Goal: Information Seeking & Learning: Learn about a topic

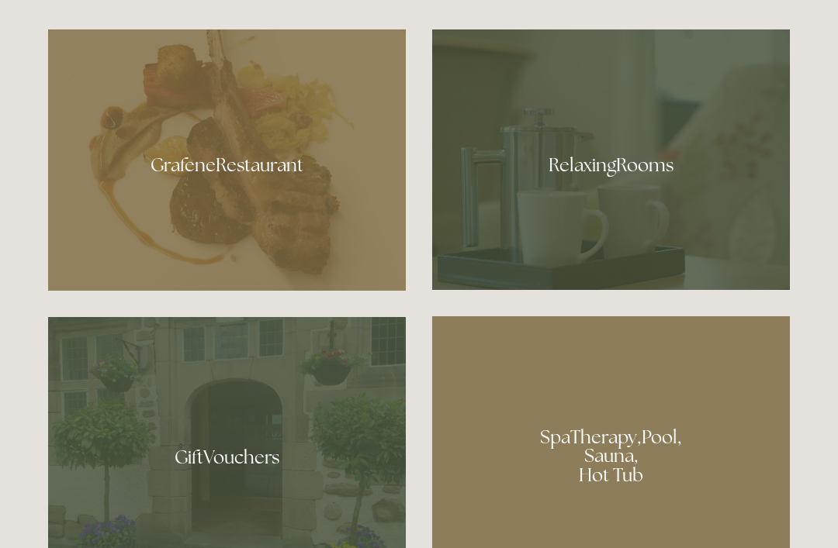
scroll to position [906, 0]
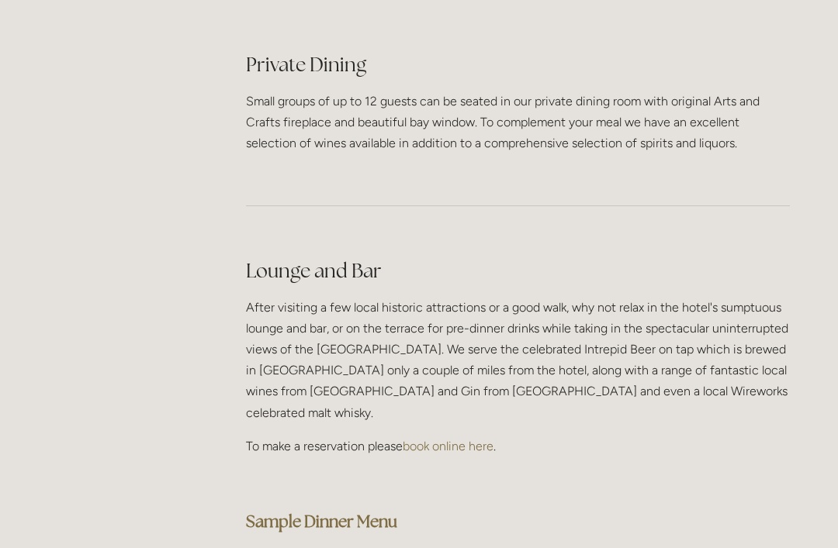
scroll to position [3707, 0]
click at [389, 511] on strong "Sample Dinner Menu" at bounding box center [321, 521] width 151 height 21
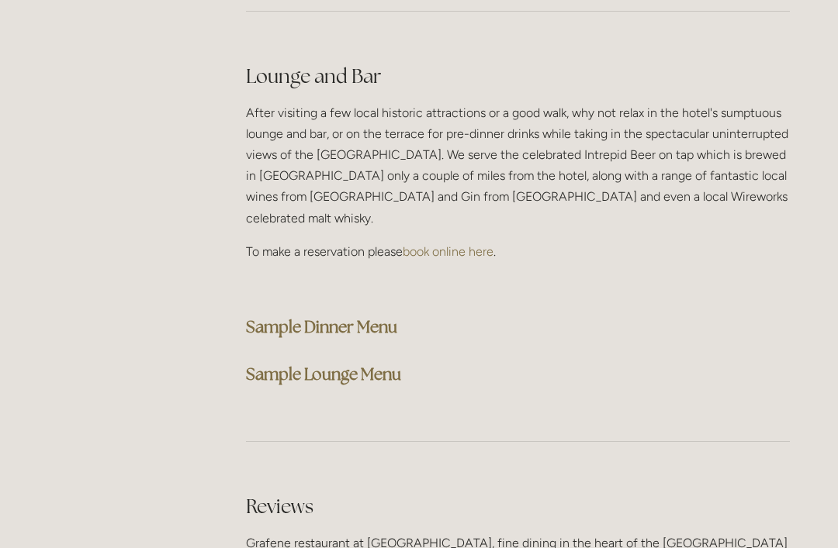
scroll to position [3902, 0]
click at [385, 364] on strong "Sample Lounge Menu" at bounding box center [323, 374] width 155 height 21
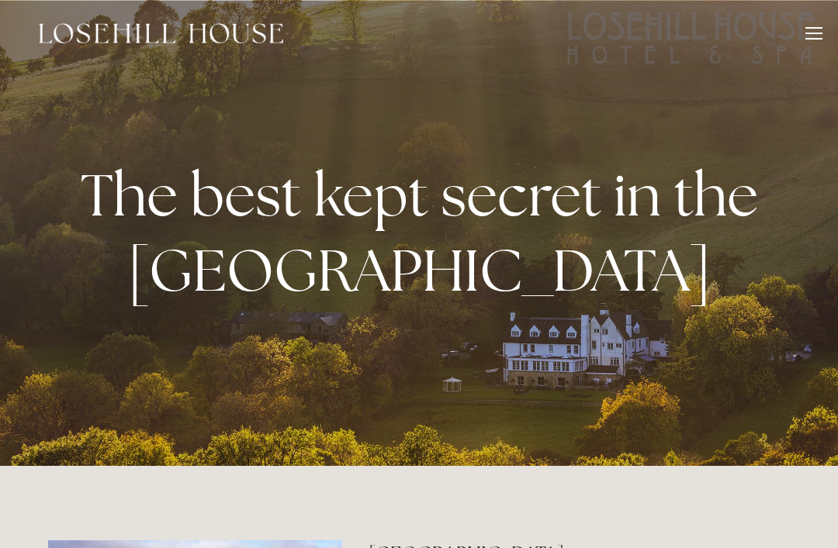
click at [815, 34] on div at bounding box center [813, 35] width 17 height 17
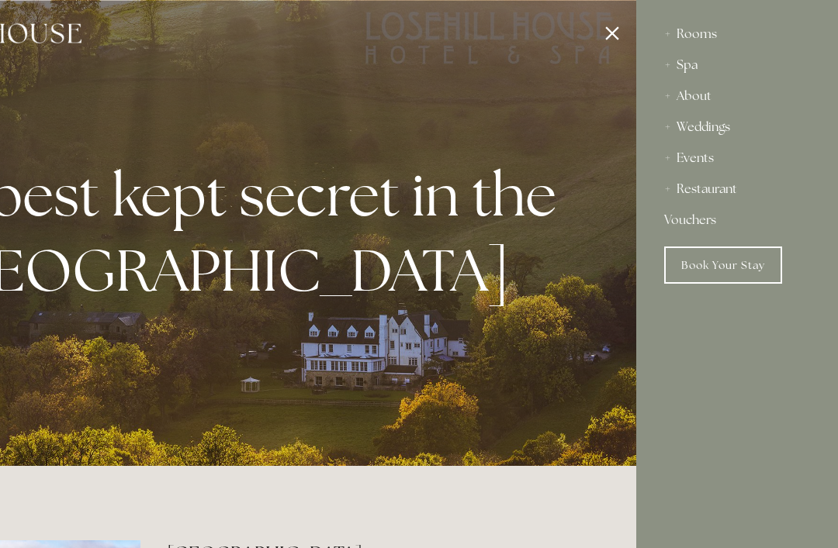
click at [700, 39] on div "Rooms" at bounding box center [737, 34] width 146 height 31
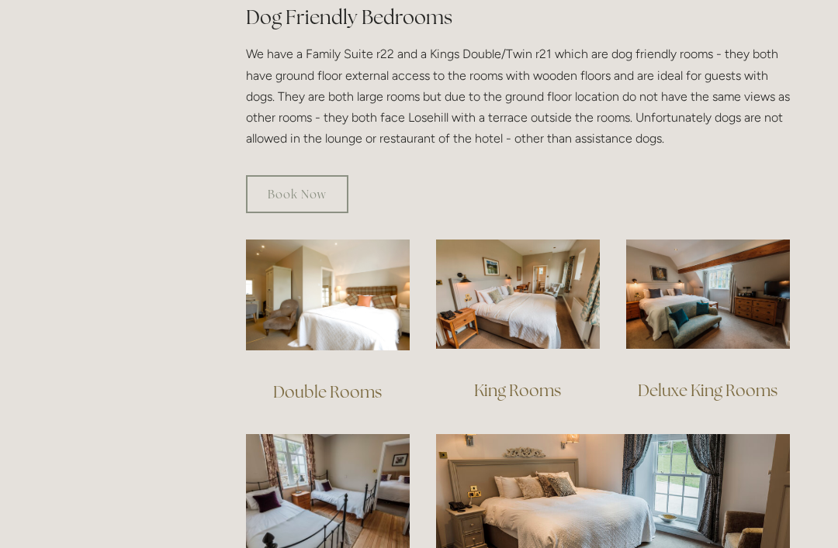
scroll to position [900, 0]
click at [534, 314] on img at bounding box center [518, 294] width 164 height 109
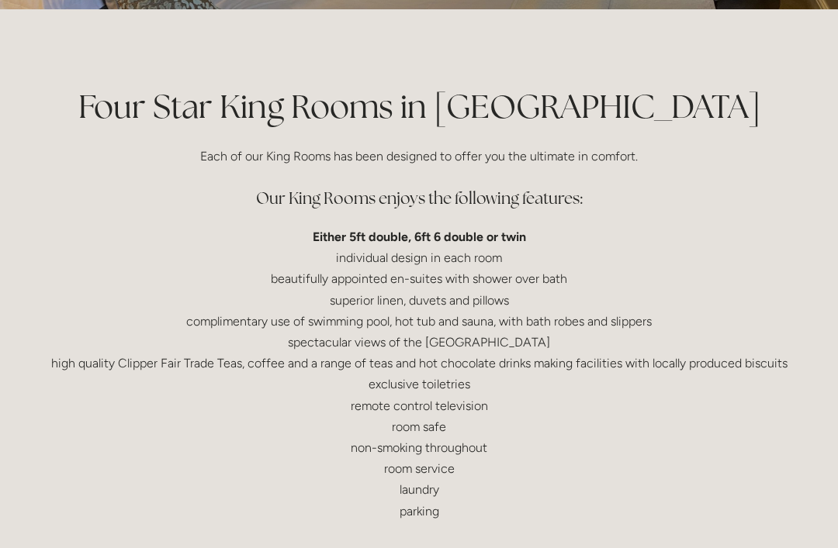
scroll to position [316, 0]
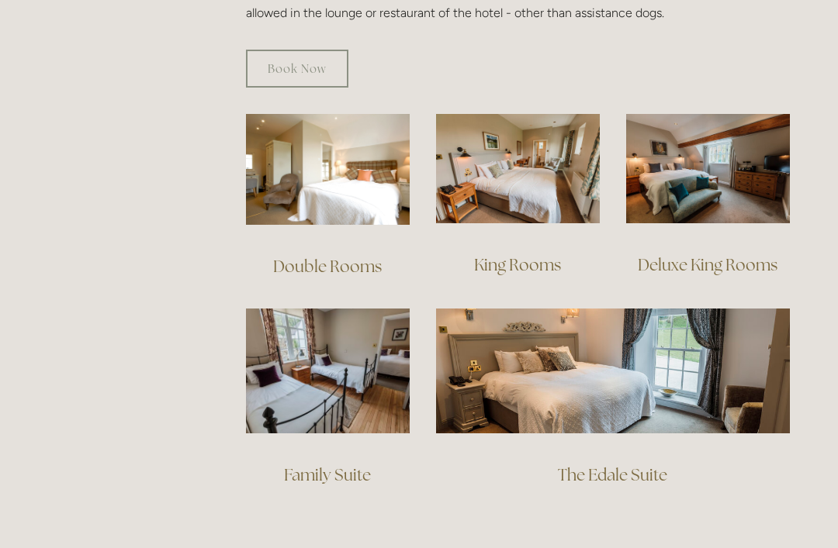
scroll to position [1024, 0]
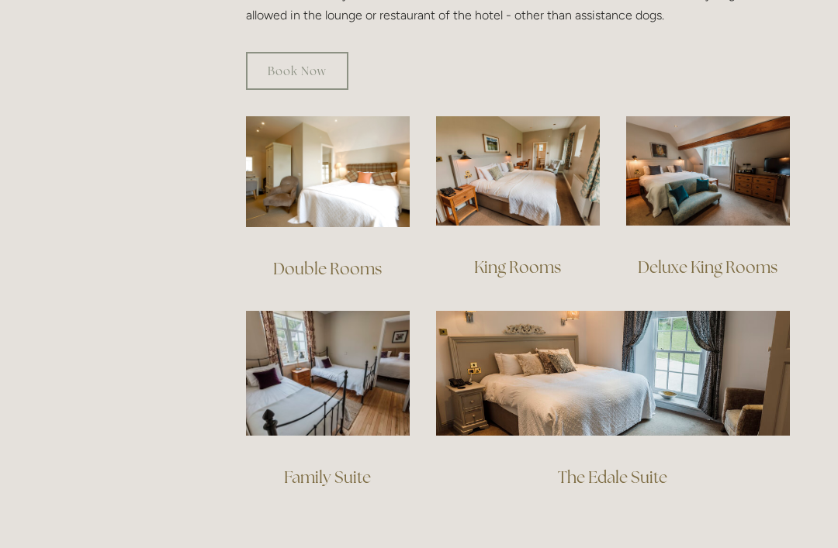
click at [635, 467] on link "The Edale Suite" at bounding box center [612, 477] width 109 height 21
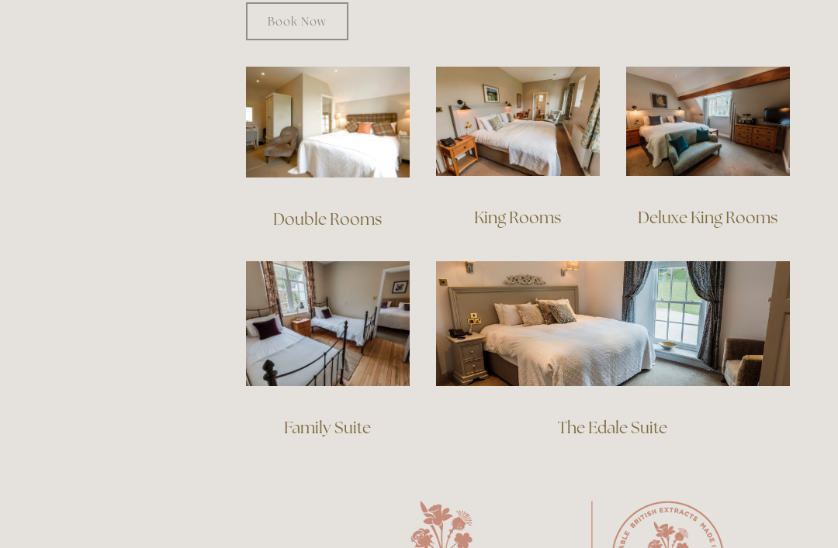
click at [354, 417] on link "Family Suite" at bounding box center [327, 427] width 87 height 21
click at [734, 132] on img at bounding box center [708, 121] width 164 height 109
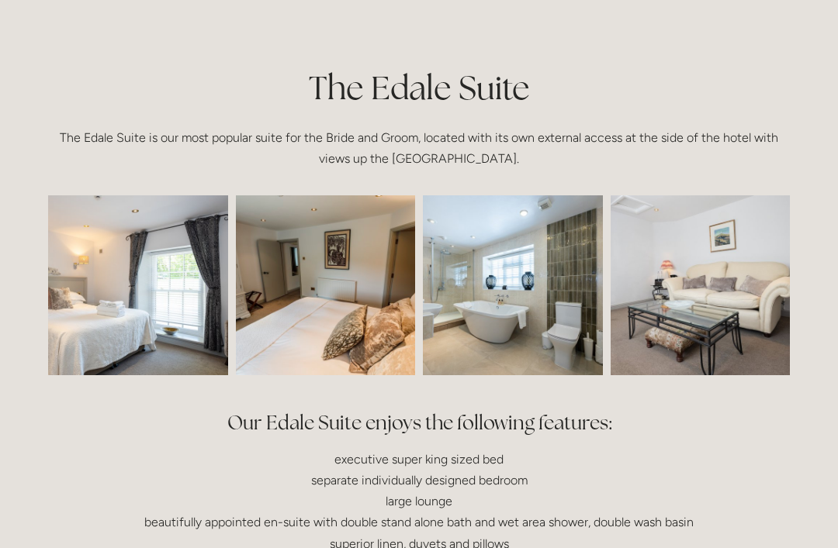
scroll to position [335, 0]
click at [193, 337] on img at bounding box center [102, 285] width 270 height 180
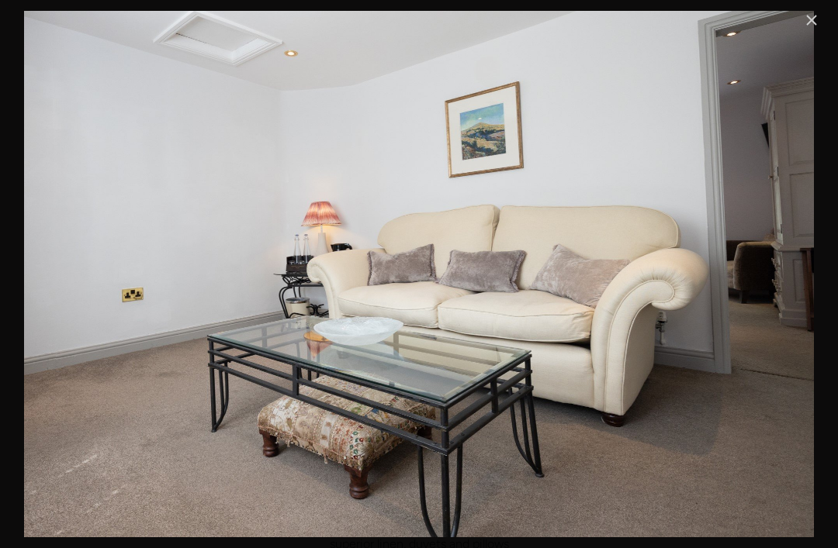
click at [817, 14] on link "Close" at bounding box center [811, 20] width 19 height 19
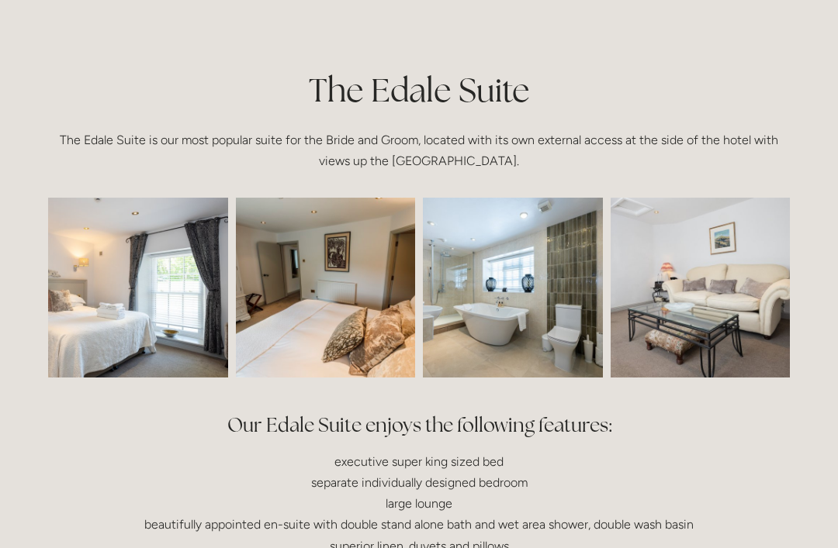
scroll to position [330, 0]
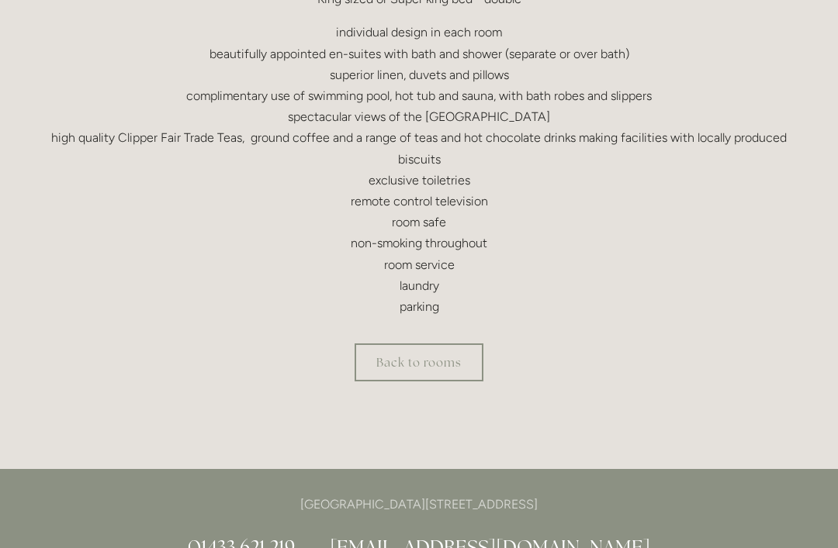
scroll to position [587, 0]
click at [439, 356] on link "Back to rooms" at bounding box center [418, 363] width 129 height 38
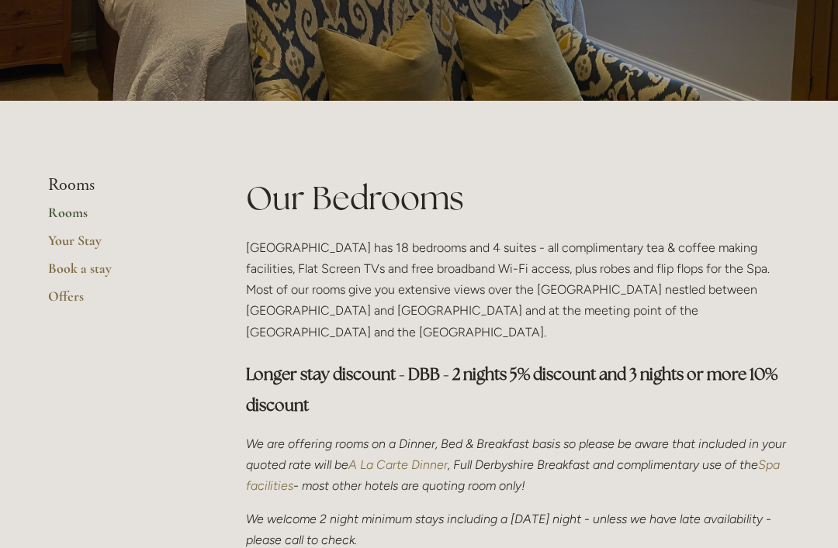
scroll to position [225, 0]
click at [72, 303] on link "Offers" at bounding box center [122, 302] width 148 height 28
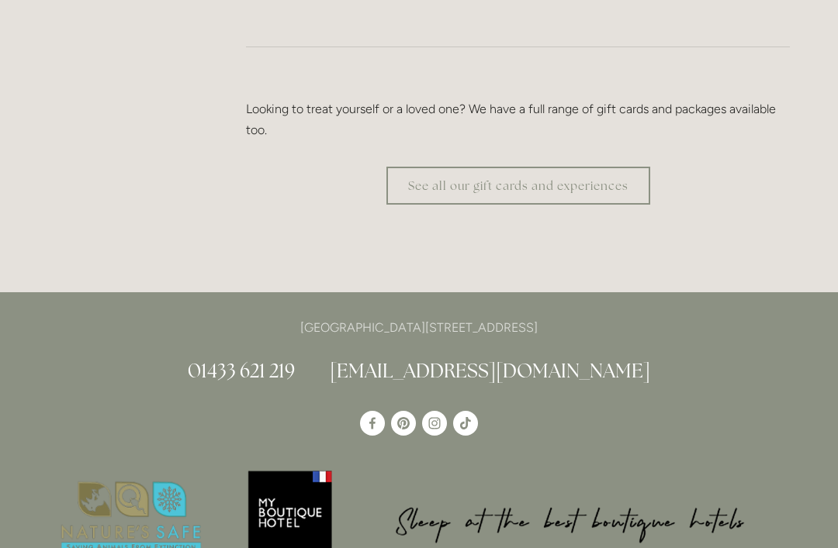
scroll to position [3155, 0]
